Goal: Find contact information: Find contact information

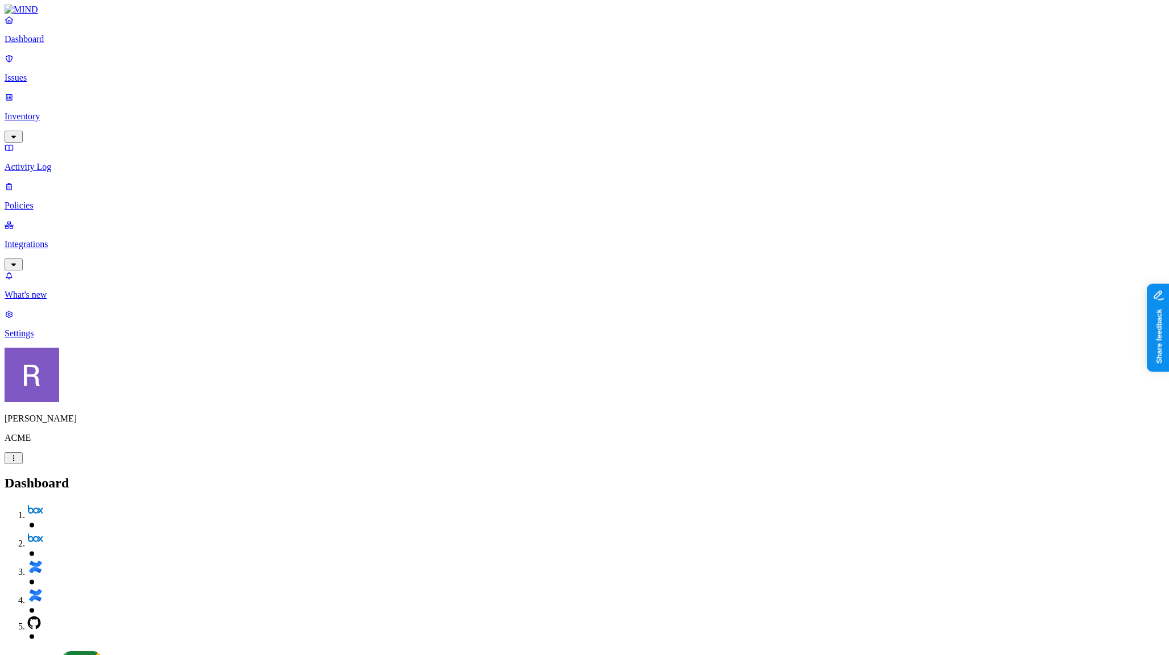
scroll to position [55, 0]
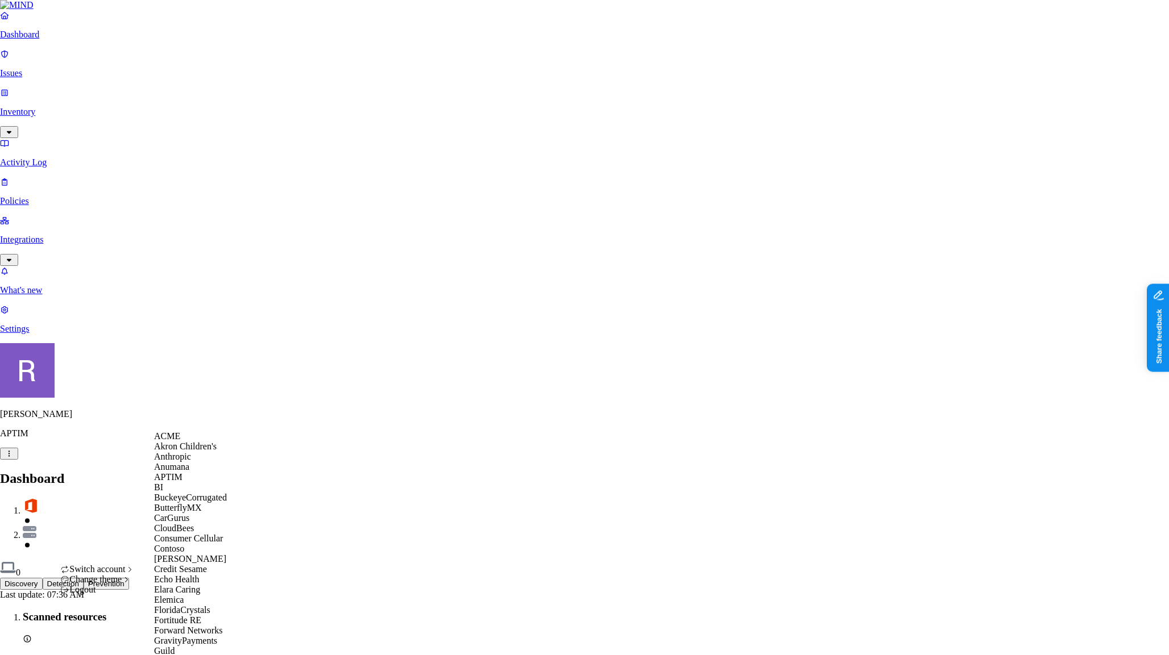
scroll to position [722, 0]
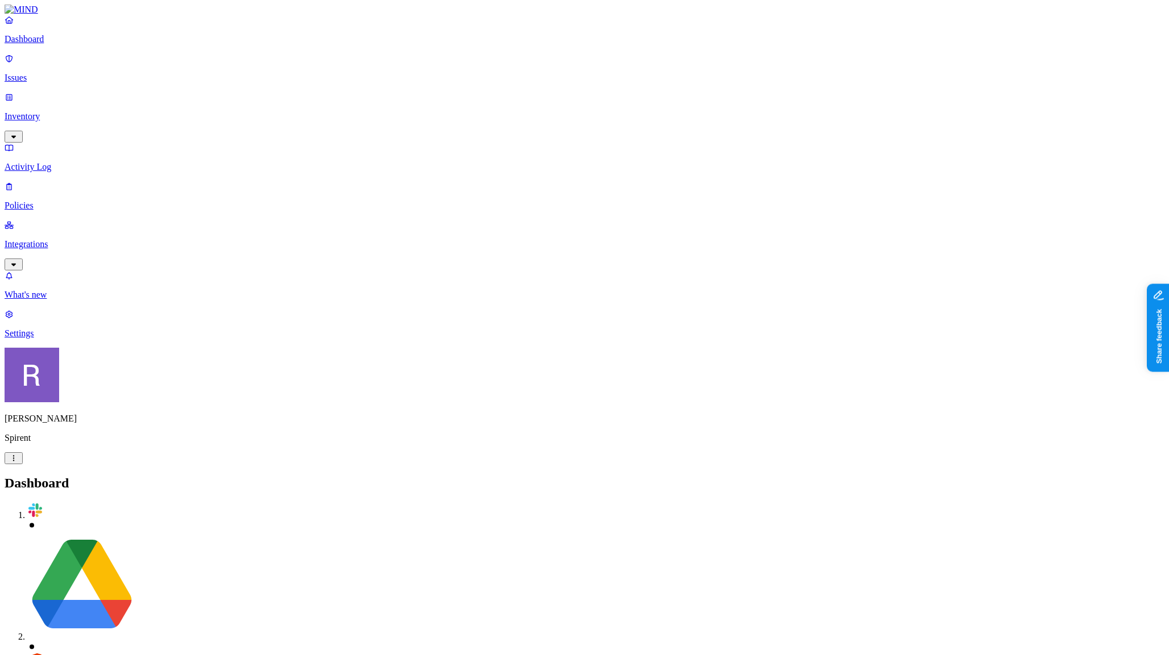
click at [63, 239] on p "Integrations" at bounding box center [585, 244] width 1160 height 10
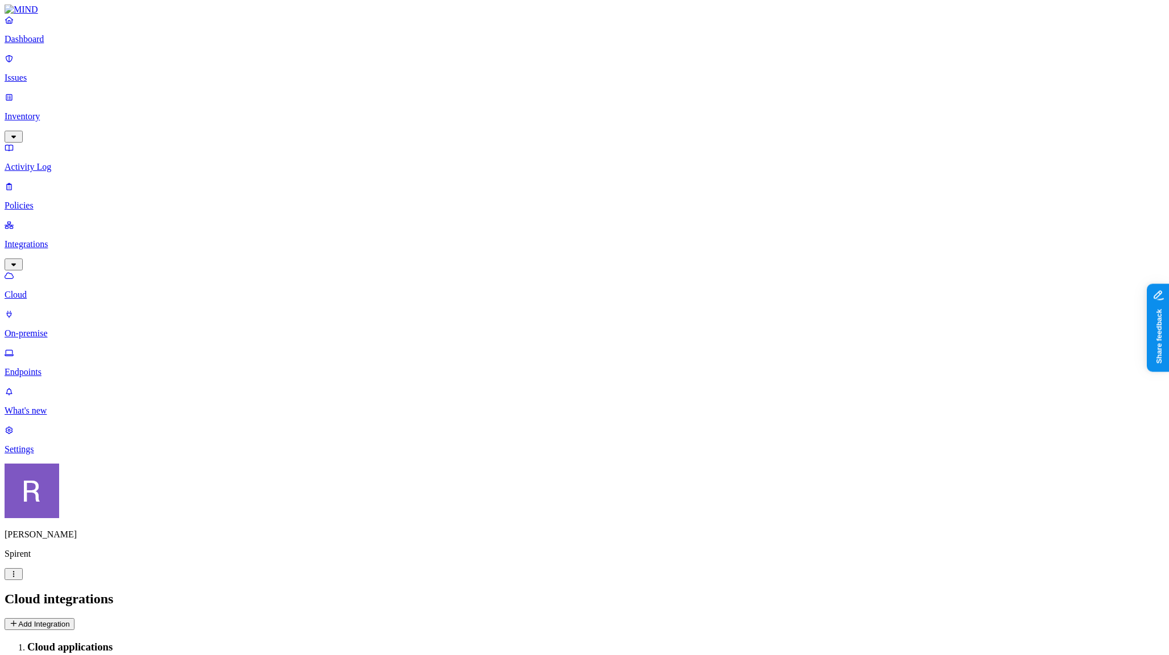
click at [57, 367] on p "Endpoints" at bounding box center [585, 372] width 1160 height 10
click at [188, 644] on icon "button" at bounding box center [182, 647] width 9 height 7
click at [396, 106] on img at bounding box center [406, 115] width 20 height 19
click at [396, 107] on img at bounding box center [406, 116] width 20 height 19
click at [354, 592] on header "Endpoints Deploy" at bounding box center [585, 611] width 1160 height 39
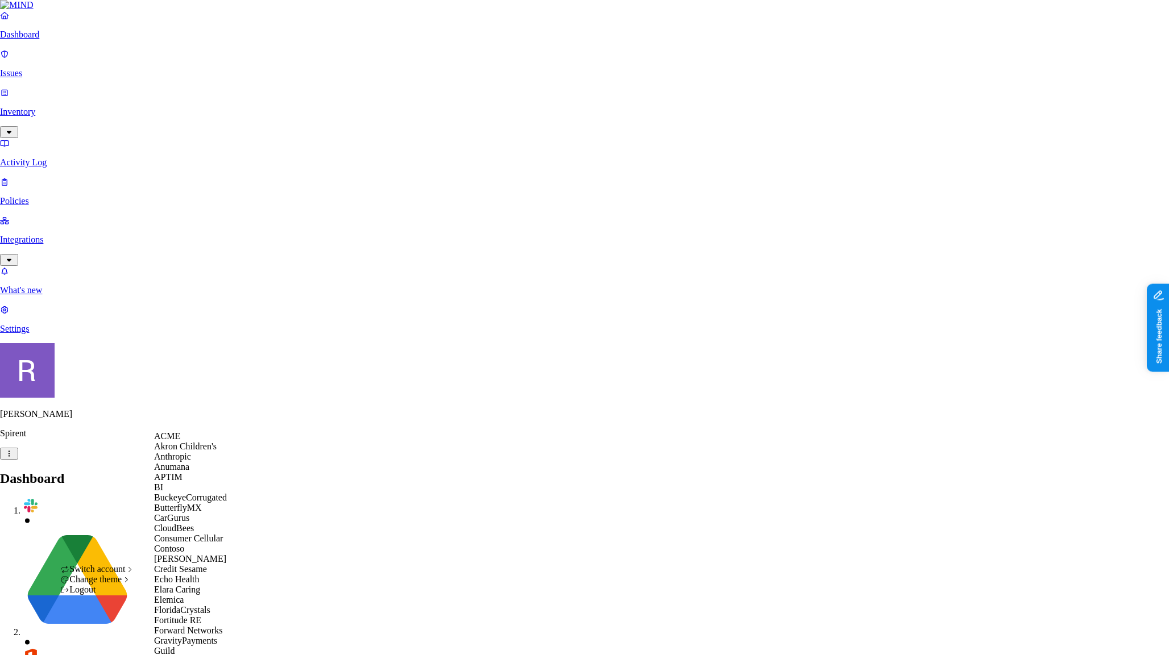
click at [190, 503] on span "BuckeyeCorrugated" at bounding box center [190, 498] width 73 height 10
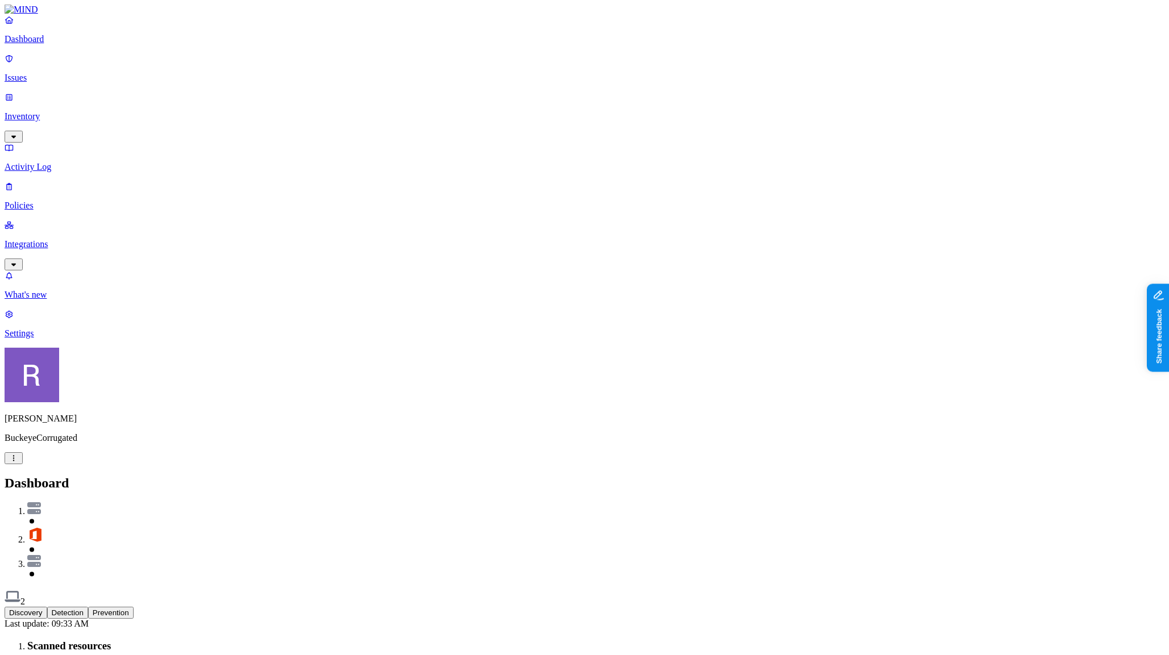
click at [50, 239] on p "Integrations" at bounding box center [585, 244] width 1160 height 10
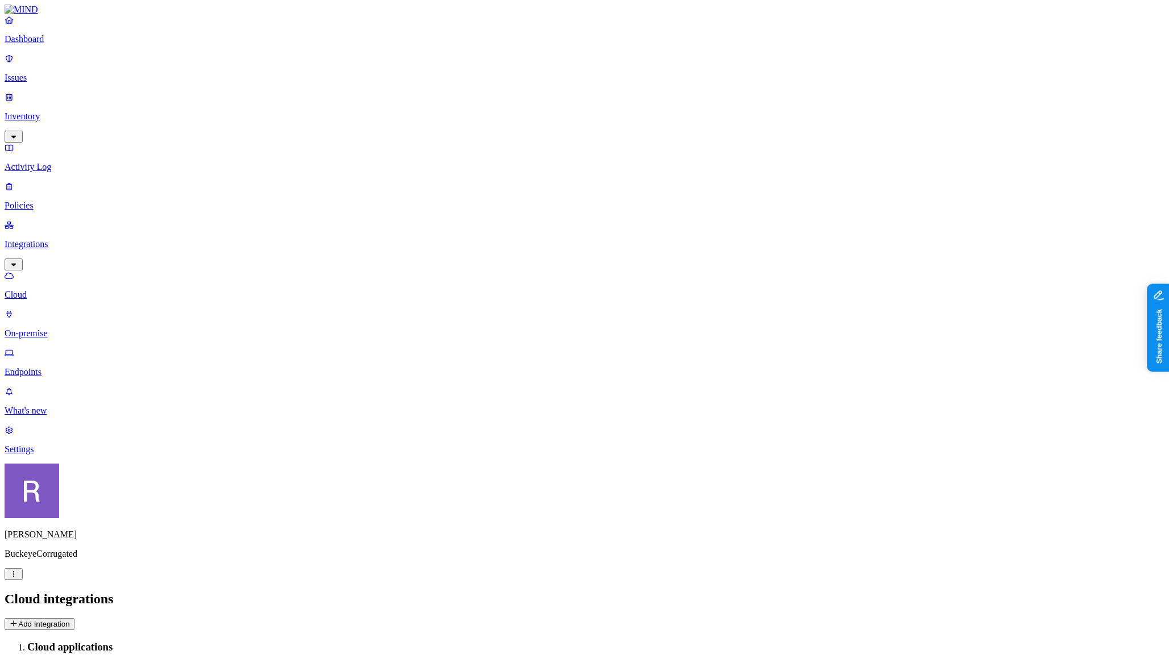
click at [59, 367] on p "Endpoints" at bounding box center [585, 372] width 1160 height 10
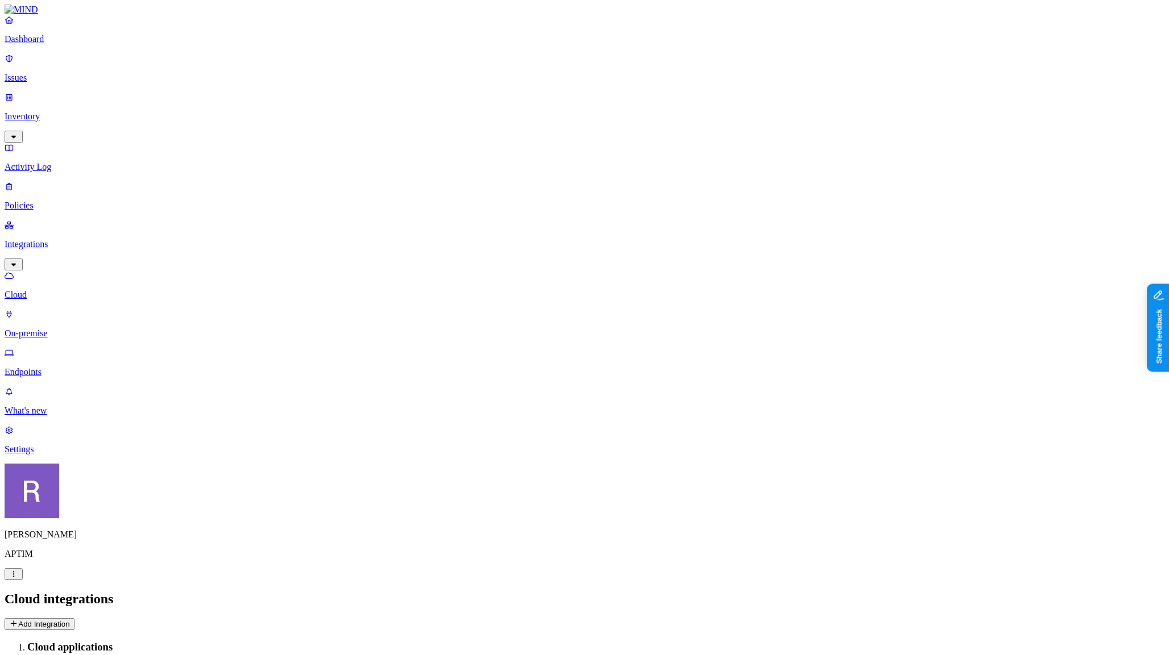
click at [64, 455] on p "Settings" at bounding box center [585, 450] width 1160 height 10
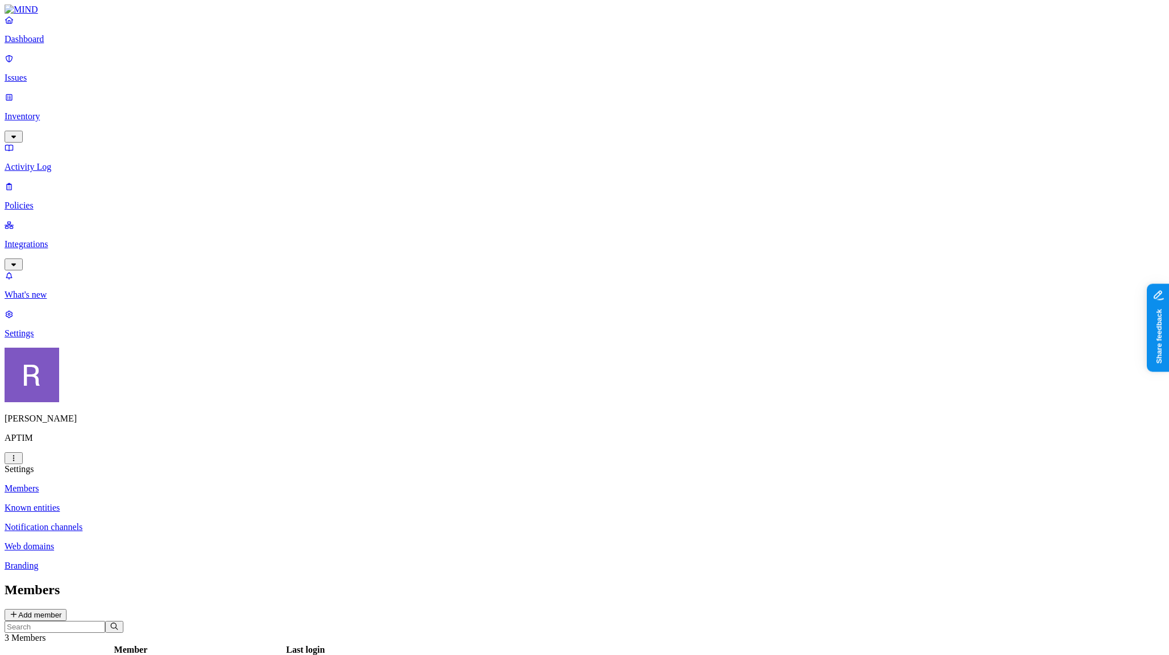
drag, startPoint x: 642, startPoint y: 178, endPoint x: 543, endPoint y: 219, distance: 107.3
copy figcaption "jett.stanzione@aptim.com"
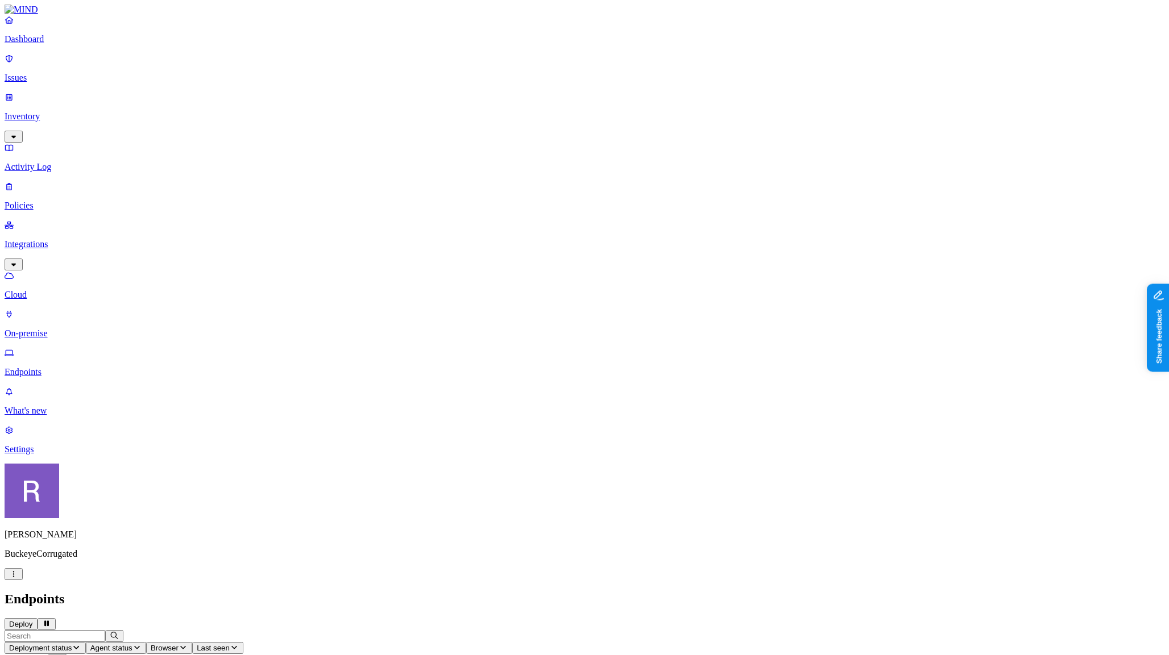
click at [51, 44] on p "Dashboard" at bounding box center [585, 39] width 1160 height 10
